Goal: Find specific page/section: Find specific page/section

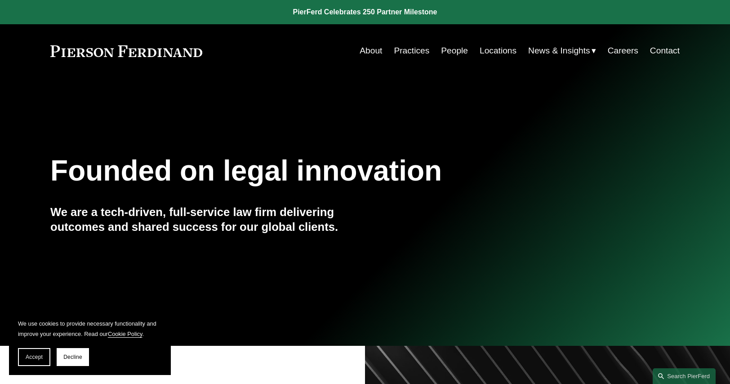
click at [454, 54] on link "People" at bounding box center [454, 50] width 27 height 17
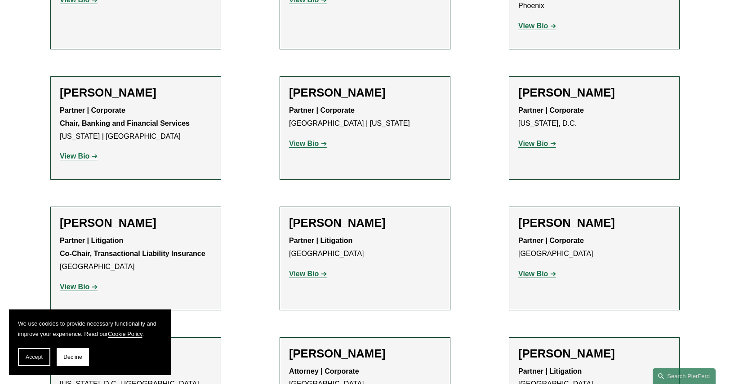
scroll to position [3011, 0]
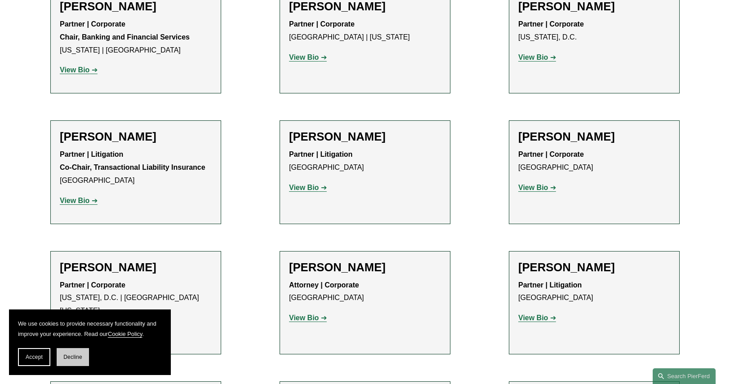
click at [74, 360] on span "Decline" at bounding box center [72, 357] width 19 height 6
